Goal: Find specific page/section: Find specific page/section

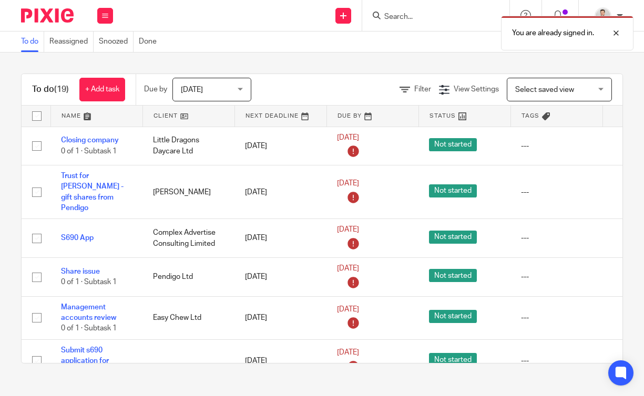
click at [418, 10] on form at bounding box center [439, 15] width 112 height 13
click at [614, 36] on div at bounding box center [608, 33] width 28 height 13
click at [420, 14] on div "You are already signed in." at bounding box center [478, 31] width 312 height 40
click at [418, 19] on input "Search" at bounding box center [430, 17] width 95 height 9
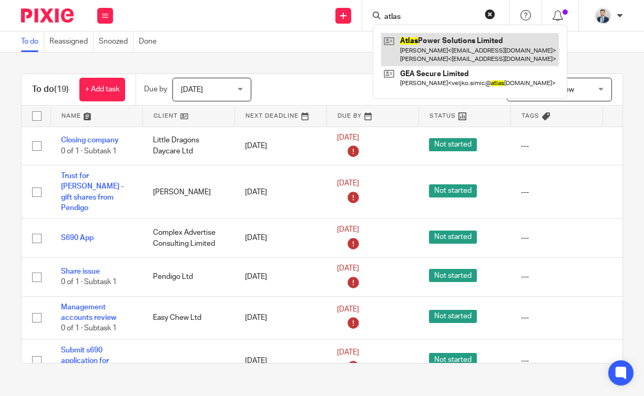
type input "atlas"
click at [424, 49] on link at bounding box center [470, 49] width 178 height 33
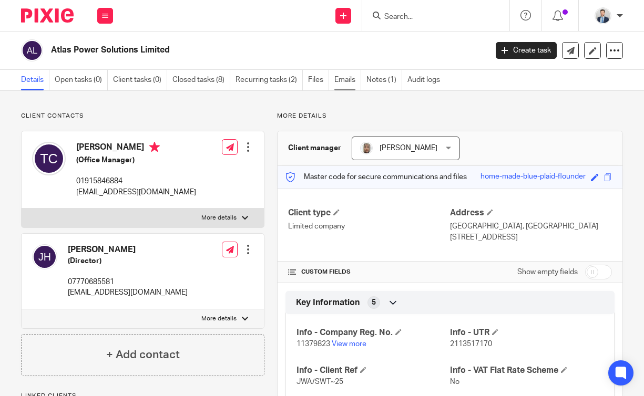
click at [345, 85] on link "Emails" at bounding box center [347, 80] width 27 height 21
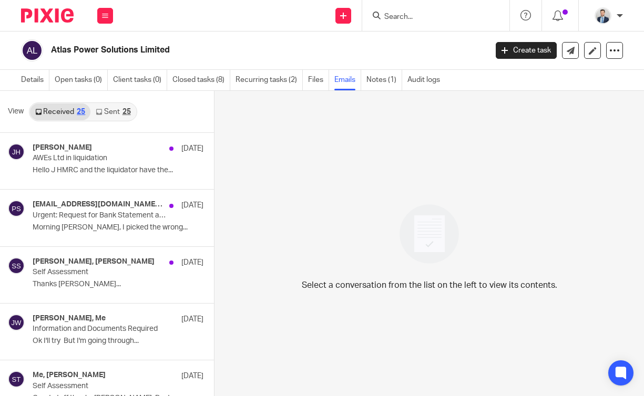
click at [119, 115] on link "Sent 25" at bounding box center [112, 112] width 45 height 17
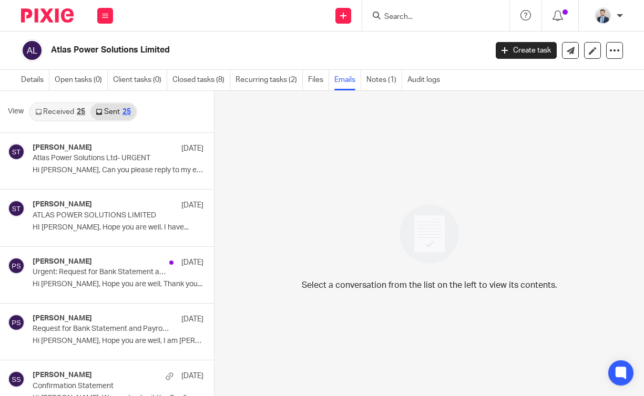
scroll to position [2, 0]
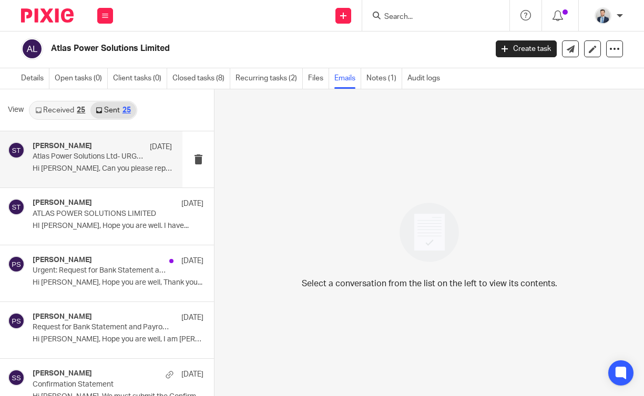
click at [120, 168] on p "Hi Terry, Can you please reply to my email..." at bounding box center [102, 169] width 139 height 9
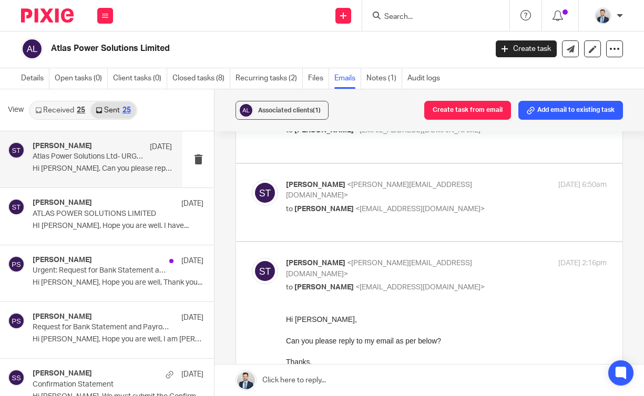
scroll to position [152, 0]
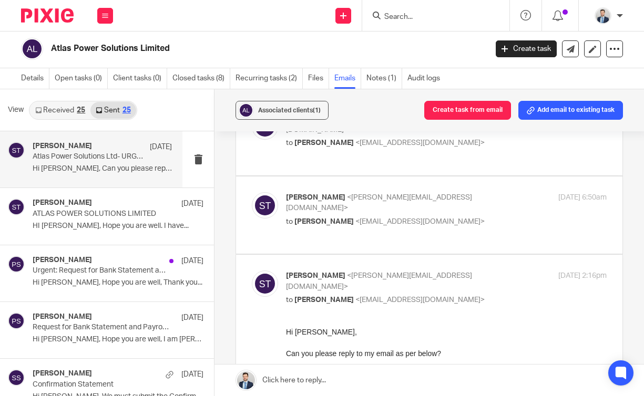
click at [476, 217] on p "to Terry Coxon <terrycoxonatlas@aol.com>" at bounding box center [392, 222] width 213 height 11
checkbox input "true"
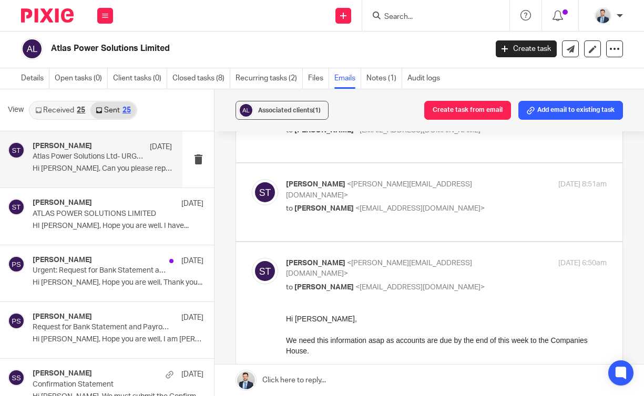
scroll to position [81, 0]
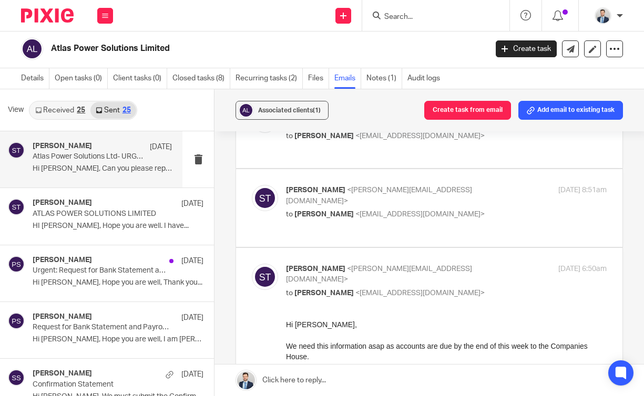
click at [476, 186] on div "Sara Tomczak <sara@waiteaccountants.co.uk> to Terry Coxon <terrycoxonatlas@aol.…" at bounding box center [392, 202] width 213 height 35
checkbox input "true"
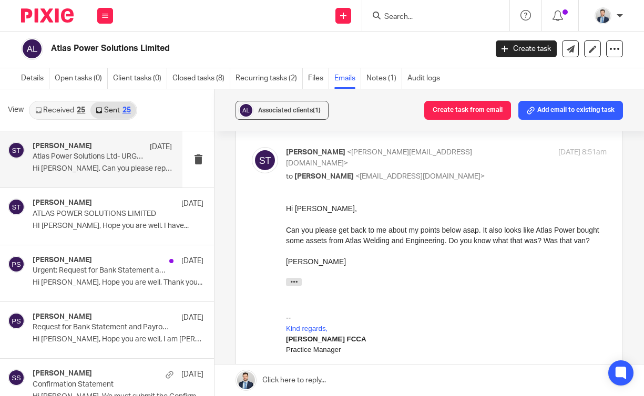
scroll to position [122, 0]
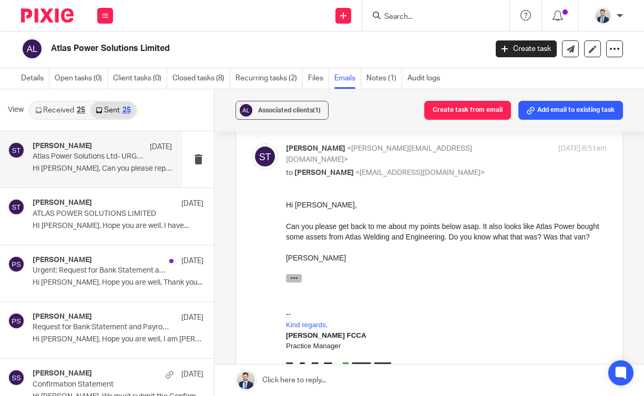
click at [295, 282] on icon "button" at bounding box center [294, 278] width 8 height 8
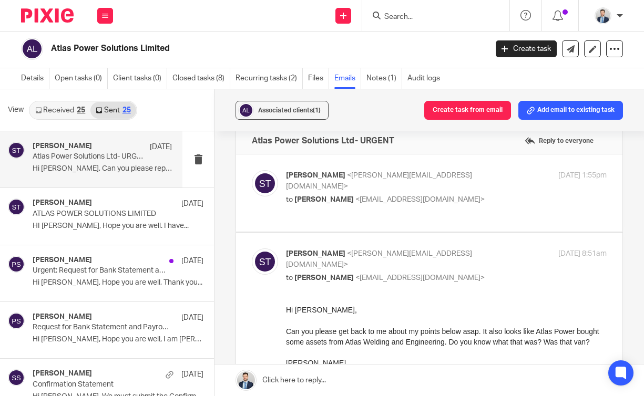
scroll to position [7, 0]
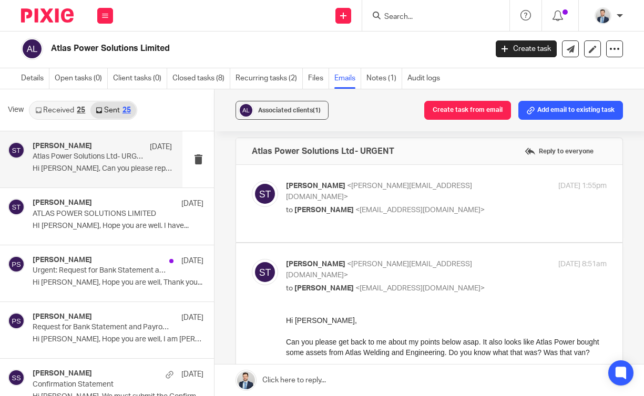
click at [455, 192] on div "Sara Tomczak <sara@waiteaccountants.co.uk> to Terry Coxon <terrycoxonatlas@aol.…" at bounding box center [392, 198] width 213 height 35
checkbox input "true"
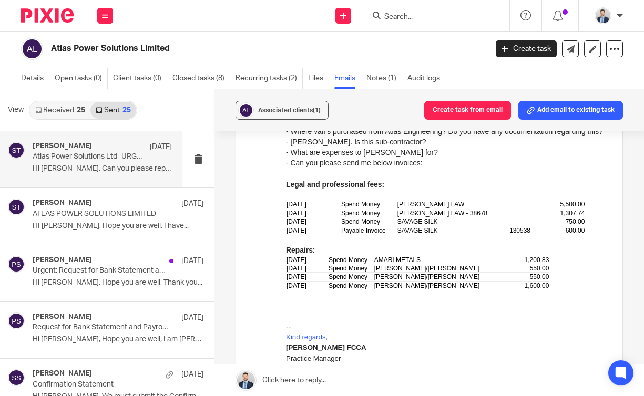
scroll to position [183, 0]
drag, startPoint x: 395, startPoint y: 212, endPoint x: 482, endPoint y: 212, distance: 87.3
click at [482, 207] on tr "08 Feb 2024 Spend Money CLARKE MAIRS LAW 5,500.00" at bounding box center [435, 203] width 299 height 8
copy tr "CLARKE MAIRS LAW"
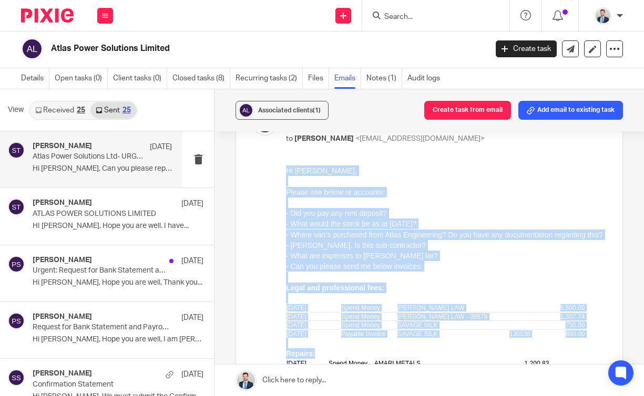
scroll to position [0, 0]
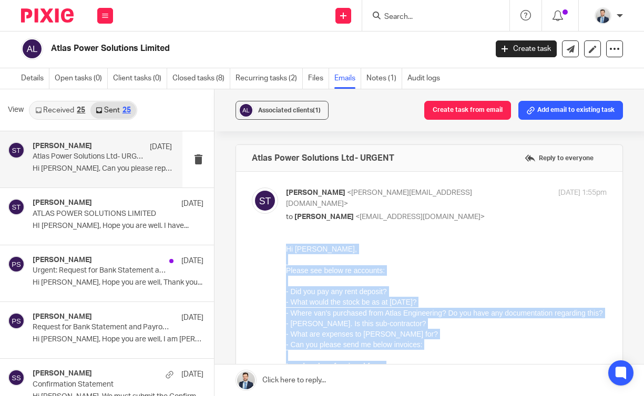
drag, startPoint x: 557, startPoint y: 476, endPoint x: 271, endPoint y: 226, distance: 380.4
click html "Hi Terry, Please see below re accounts: - Did you pay any rent deposit? - What …"
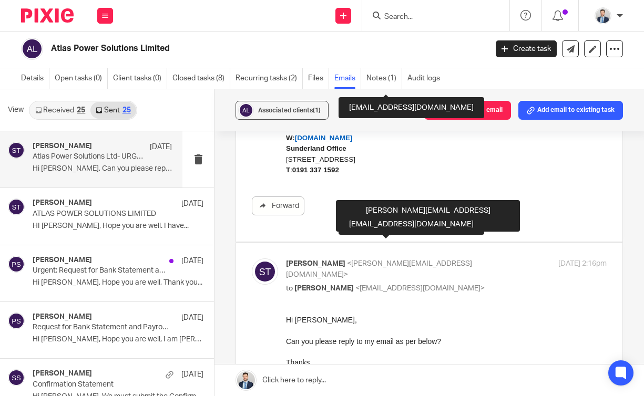
scroll to position [1711, 0]
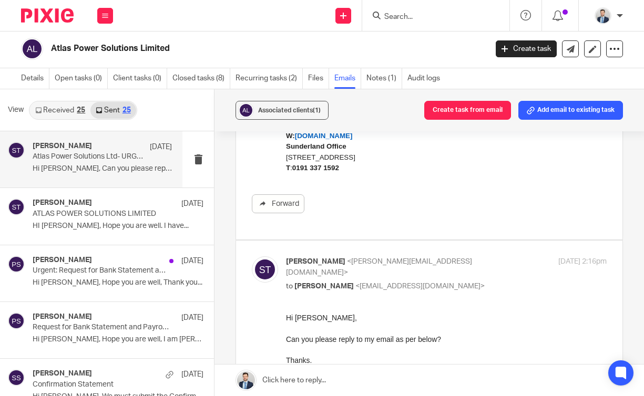
click at [295, 379] on icon "button" at bounding box center [294, 381] width 8 height 8
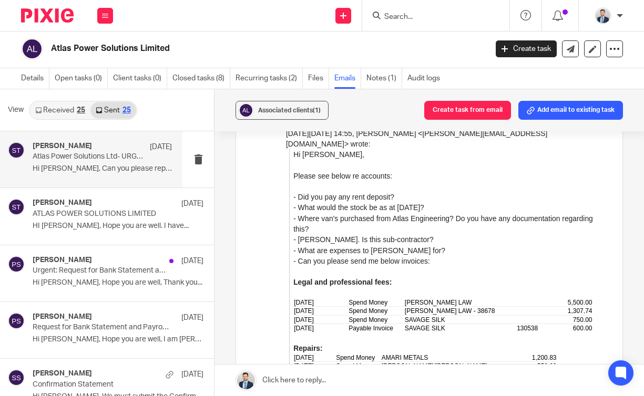
scroll to position [1986, 0]
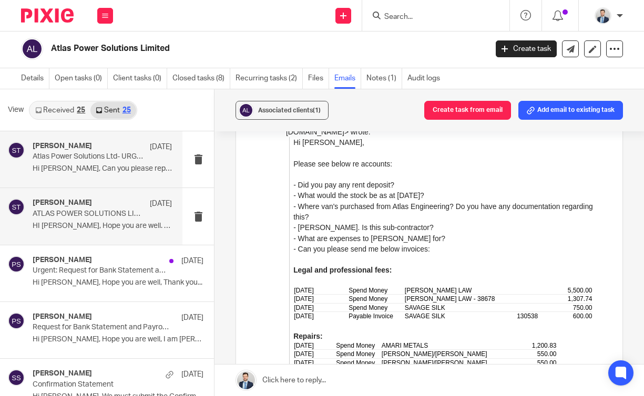
click at [121, 224] on p "HI John, Hope you are well. I have..." at bounding box center [102, 226] width 139 height 9
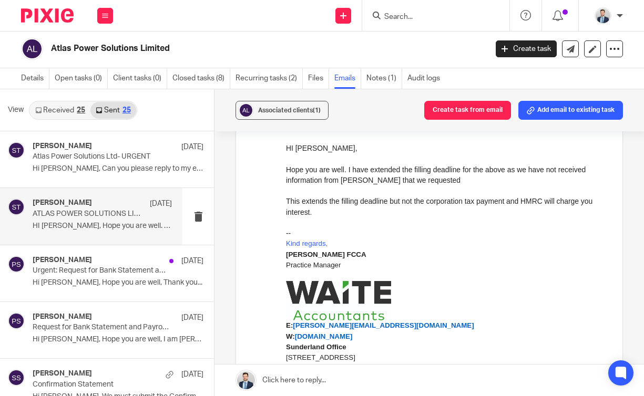
scroll to position [0, 0]
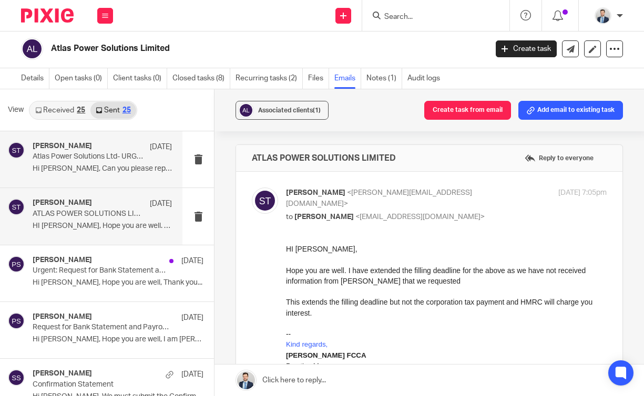
click at [116, 160] on p "Atlas Power Solutions Ltd- URGENT" at bounding box center [88, 156] width 111 height 9
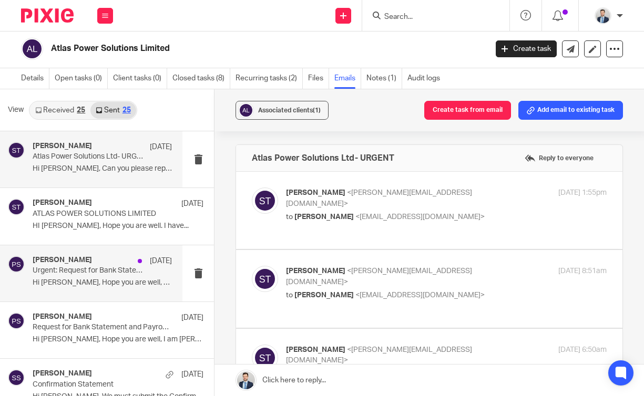
click at [104, 297] on div "Pauline Serdena 10 Jun Urgent: Request for Bank Statement and Payroll Summary -…" at bounding box center [91, 274] width 182 height 56
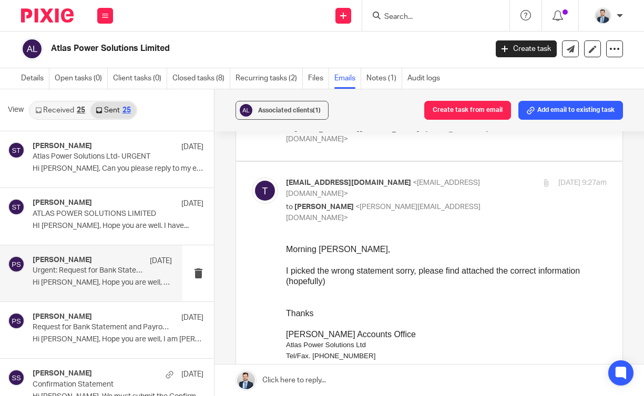
scroll to position [247, 0]
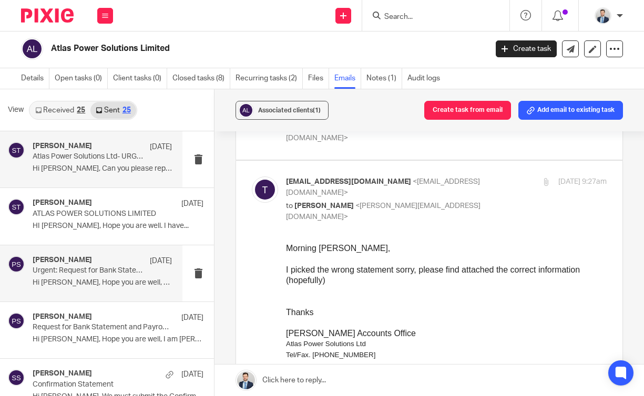
click at [134, 156] on p "Atlas Power Solutions Ltd- URGENT" at bounding box center [88, 156] width 111 height 9
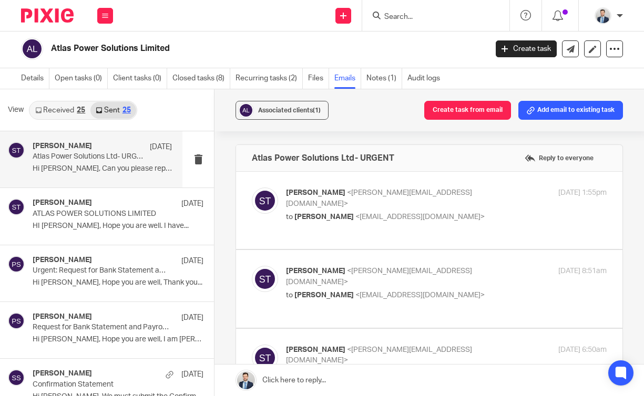
scroll to position [0, 0]
click at [455, 212] on p "to Terry Coxon <terrycoxonatlas@aol.com>" at bounding box center [392, 217] width 213 height 11
checkbox input "true"
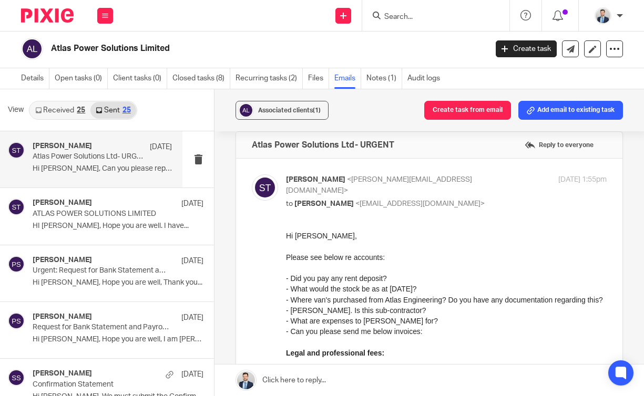
scroll to position [12, 0]
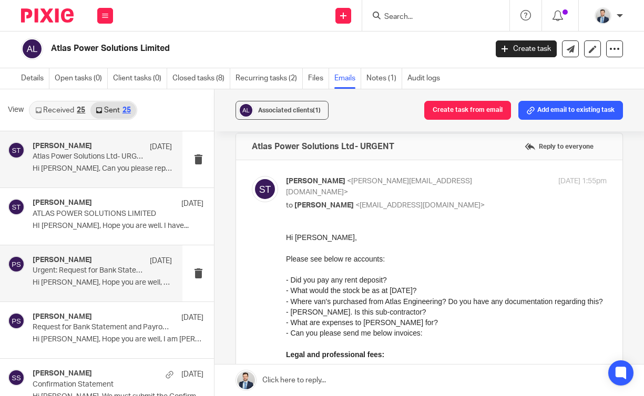
click at [122, 290] on div "Pauline Serdena 10 Jun Urgent: Request for Bank Statement and Payroll Summary -…" at bounding box center [102, 273] width 139 height 35
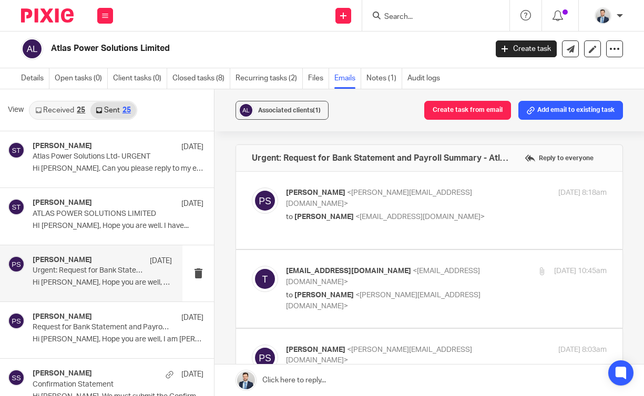
scroll to position [0, 0]
click at [458, 212] on p "to Terry Coxon <terrycoxonatlas@aol.com>" at bounding box center [392, 217] width 213 height 11
checkbox input "true"
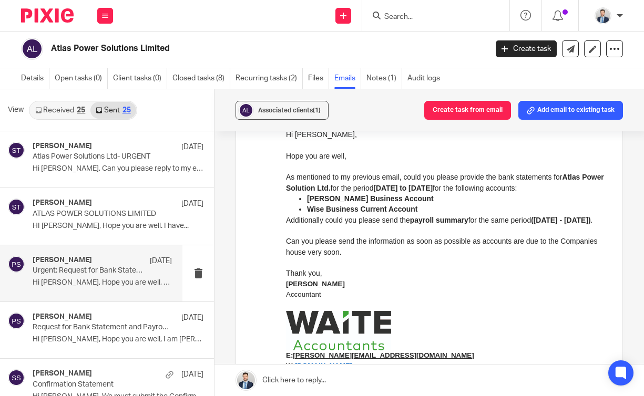
scroll to position [158, 0]
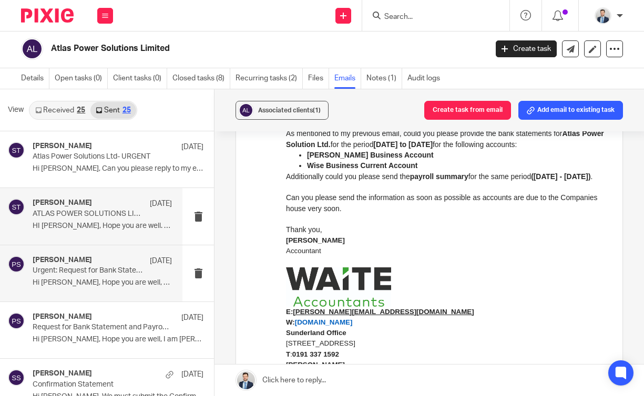
click at [70, 197] on div "Sara Tomczak 25 Jun ATLAS POWER SOLUTIONS LIMITED HI John, Hope you are well. I…" at bounding box center [91, 216] width 182 height 56
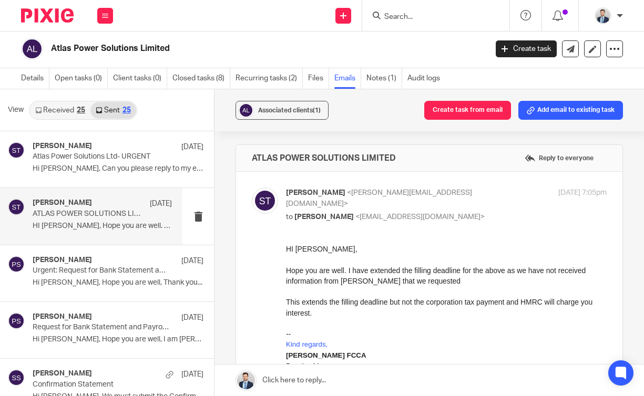
scroll to position [0, 0]
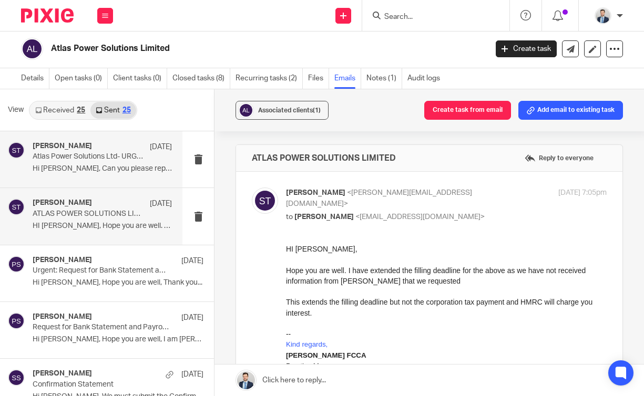
click at [121, 177] on div "Sara Tomczak 16 Jul Atlas Power Solutions Ltd- URGENT Hi Terry, Can you please …" at bounding box center [102, 159] width 139 height 35
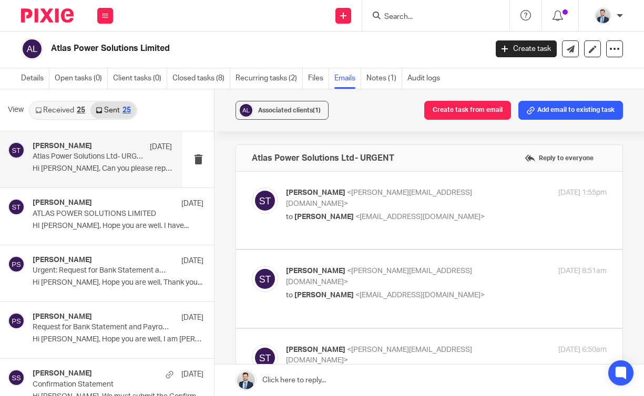
click at [515, 205] on div "Sara Tomczak <sara@waiteaccountants.co.uk> to Terry Coxon <terrycoxonatlas@aol.…" at bounding box center [446, 205] width 321 height 35
checkbox input "true"
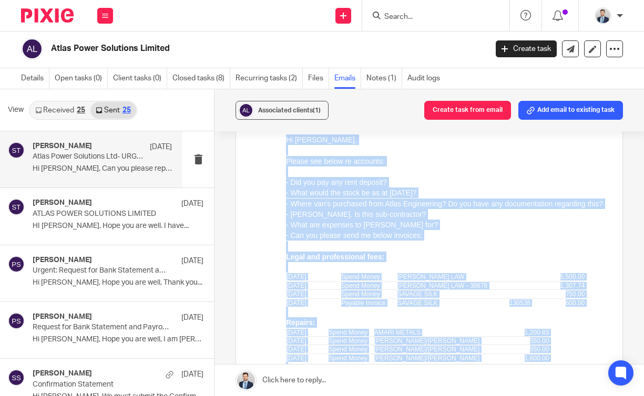
scroll to position [85, 0]
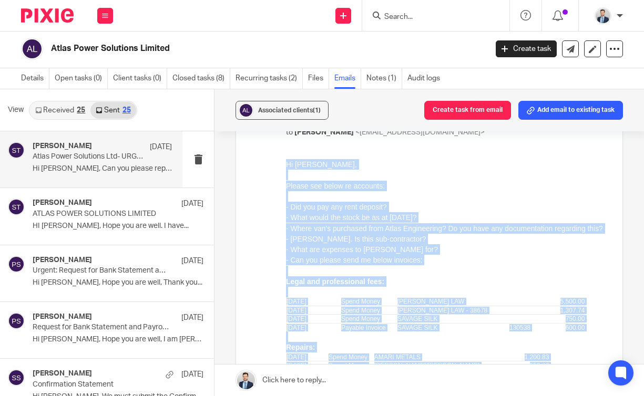
drag, startPoint x: 567, startPoint y: 396, endPoint x: 278, endPoint y: 157, distance: 375.3
click html "Hi Terry, Please see below re accounts: - Did you pay any rent deposit? - What …"
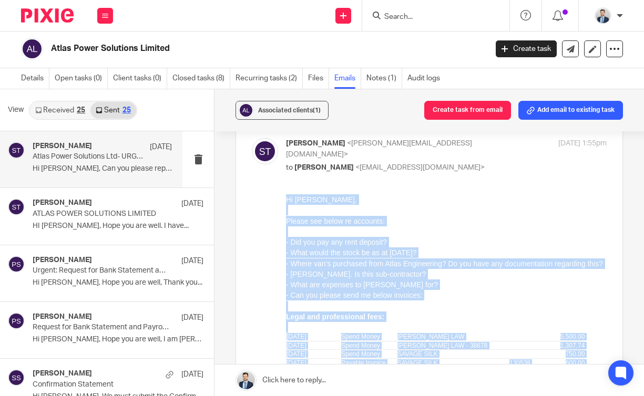
scroll to position [51, 0]
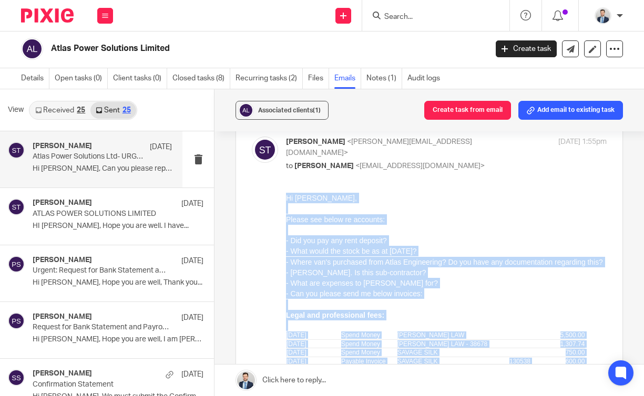
copy div "Hi Terry, Please see below re accounts: - Did you pay any rent deposit? - What …"
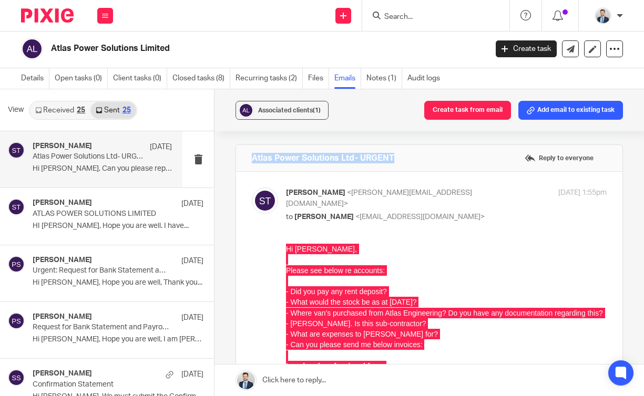
drag, startPoint x: 394, startPoint y: 162, endPoint x: 239, endPoint y: 154, distance: 154.8
click at [239, 154] on div "Atlas Power Solutions Ltd- URGENT Reply to everyone" at bounding box center [429, 158] width 386 height 26
click at [103, 21] on button at bounding box center [105, 16] width 16 height 16
click at [103, 46] on link "Work" at bounding box center [99, 48] width 17 height 7
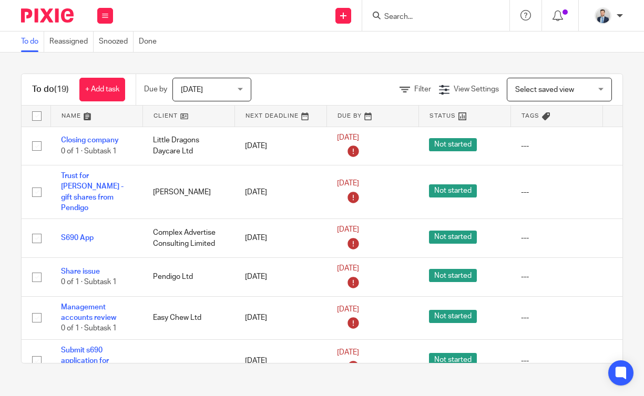
click at [414, 15] on input "Search" at bounding box center [430, 17] width 95 height 9
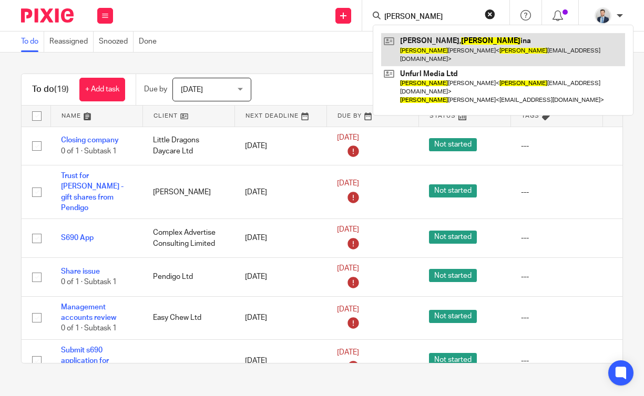
type input "georg"
click at [434, 51] on link at bounding box center [503, 49] width 244 height 33
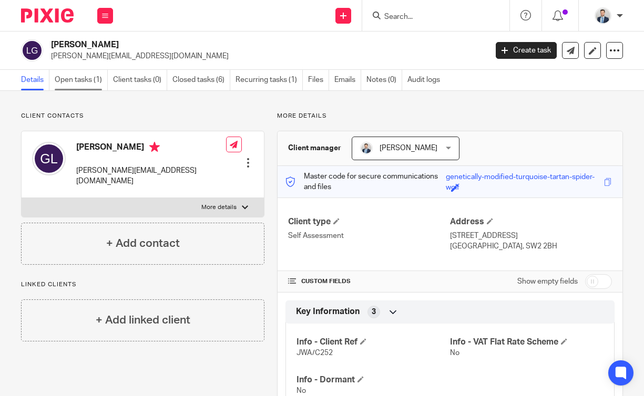
click at [91, 76] on link "Open tasks (1)" at bounding box center [81, 80] width 53 height 21
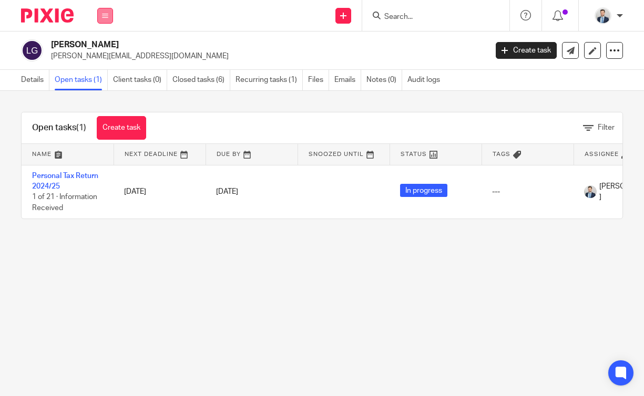
click at [105, 17] on icon at bounding box center [105, 16] width 6 height 6
click at [104, 46] on link "Work" at bounding box center [99, 48] width 17 height 7
